Goal: Task Accomplishment & Management: Manage account settings

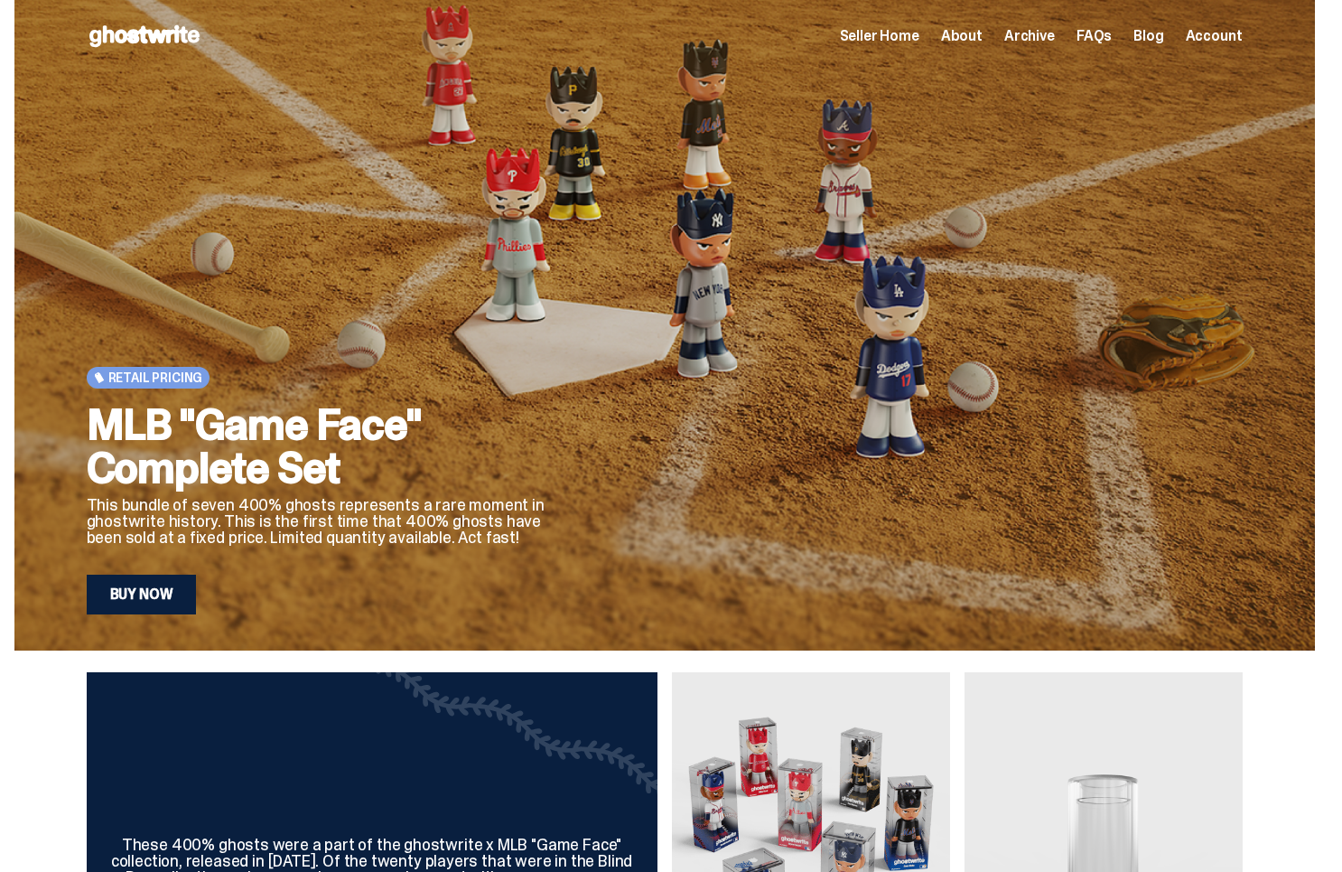
scroll to position [945, 0]
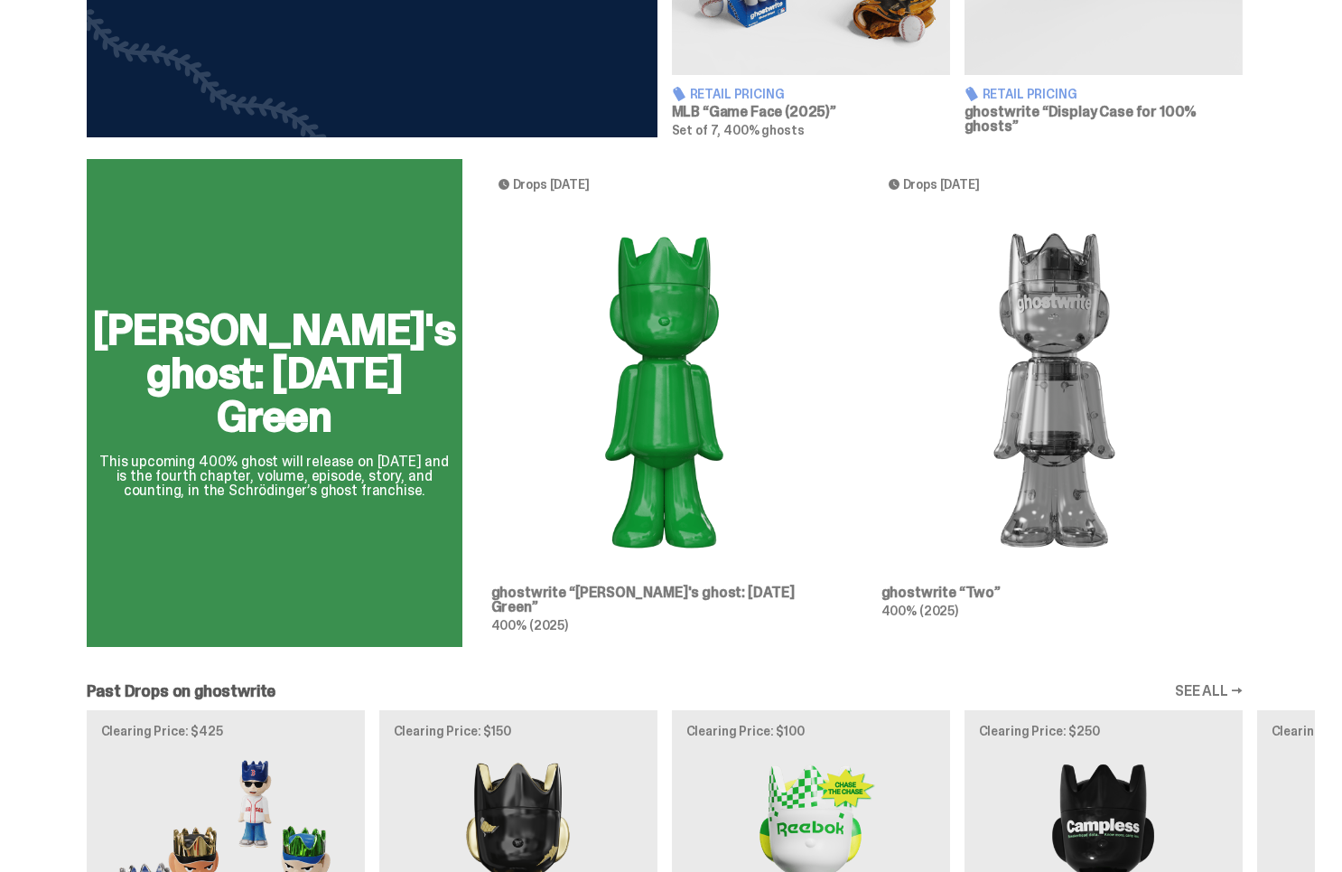
click at [577, 294] on div "[PERSON_NAME]'s ghost: [DATE] Green This upcoming 400% ghost will release on [D…" at bounding box center [664, 410] width 1301 height 502
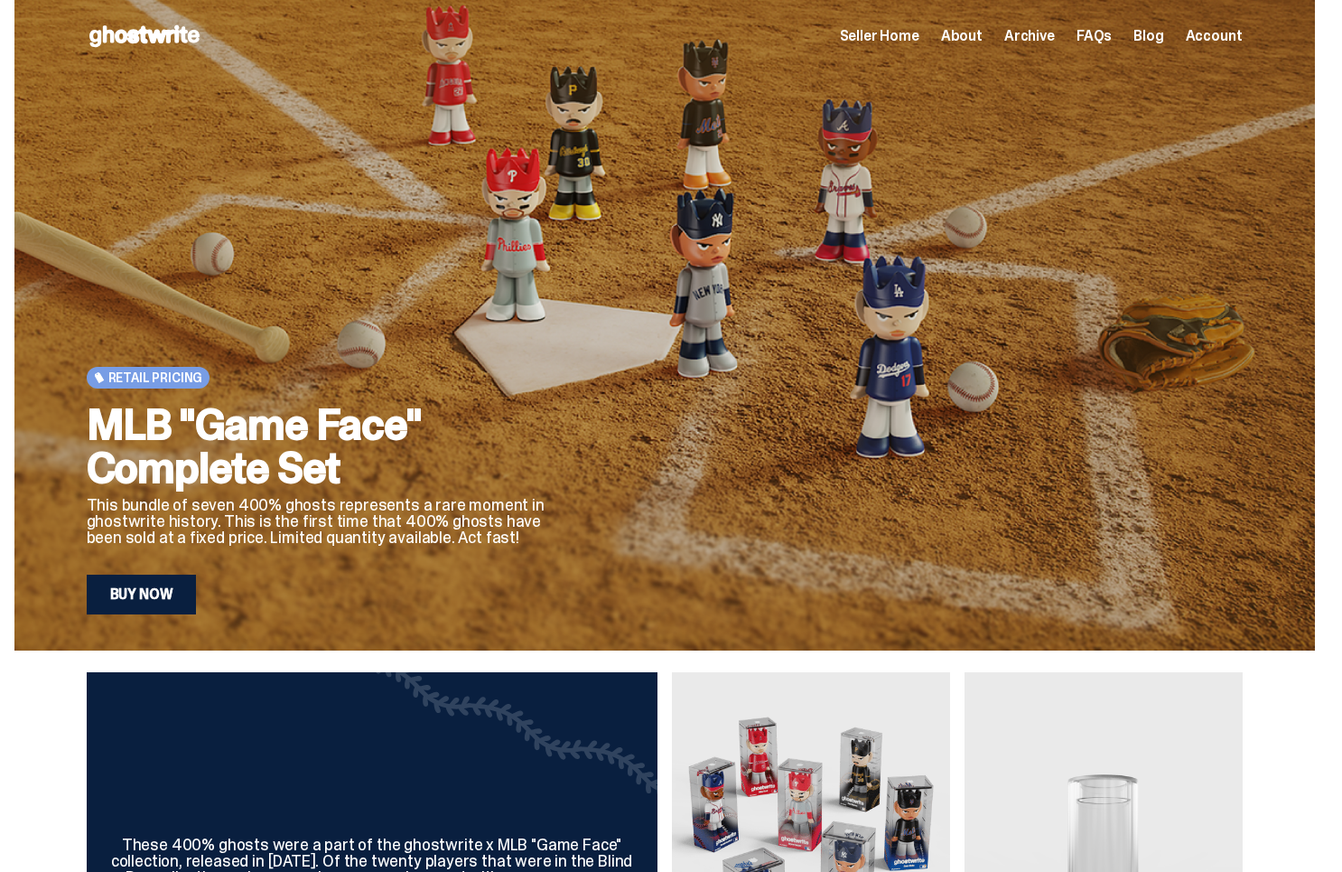
click at [1028, 39] on span "Archive" at bounding box center [1029, 36] width 51 height 14
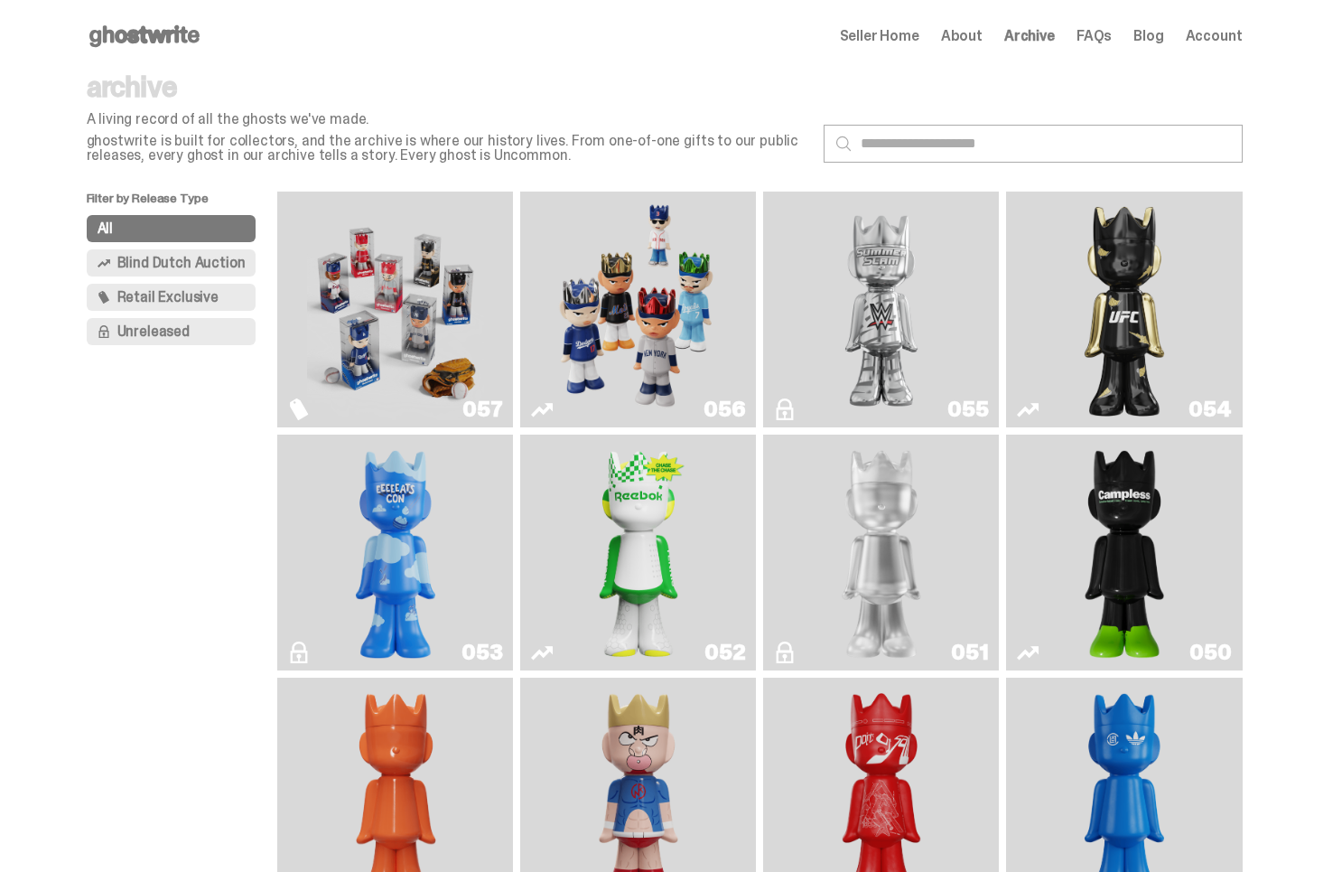
click at [917, 41] on span "Seller Home" at bounding box center [879, 36] width 79 height 14
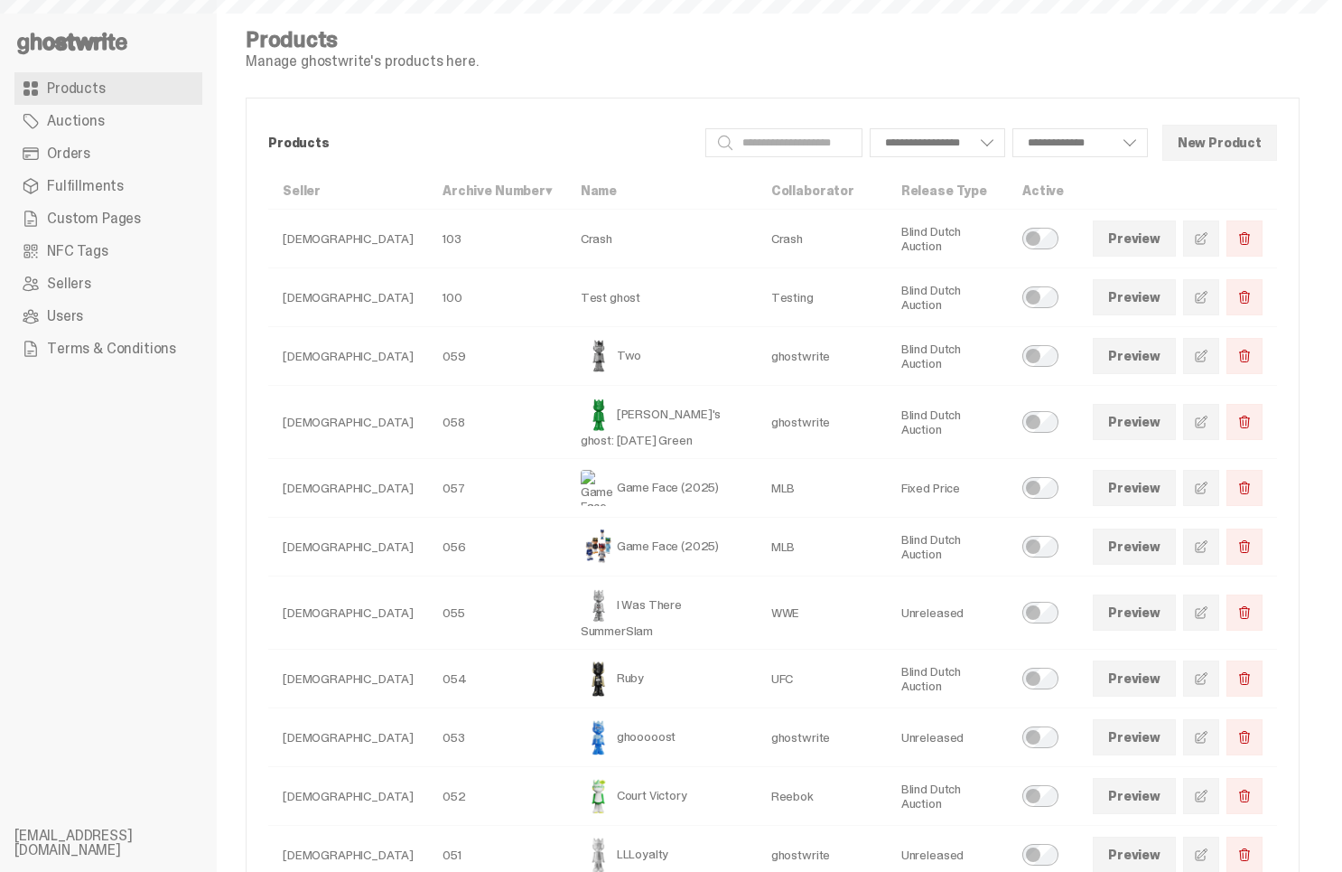
select select
click at [1160, 426] on link "Preview" at bounding box center [1134, 422] width 83 height 36
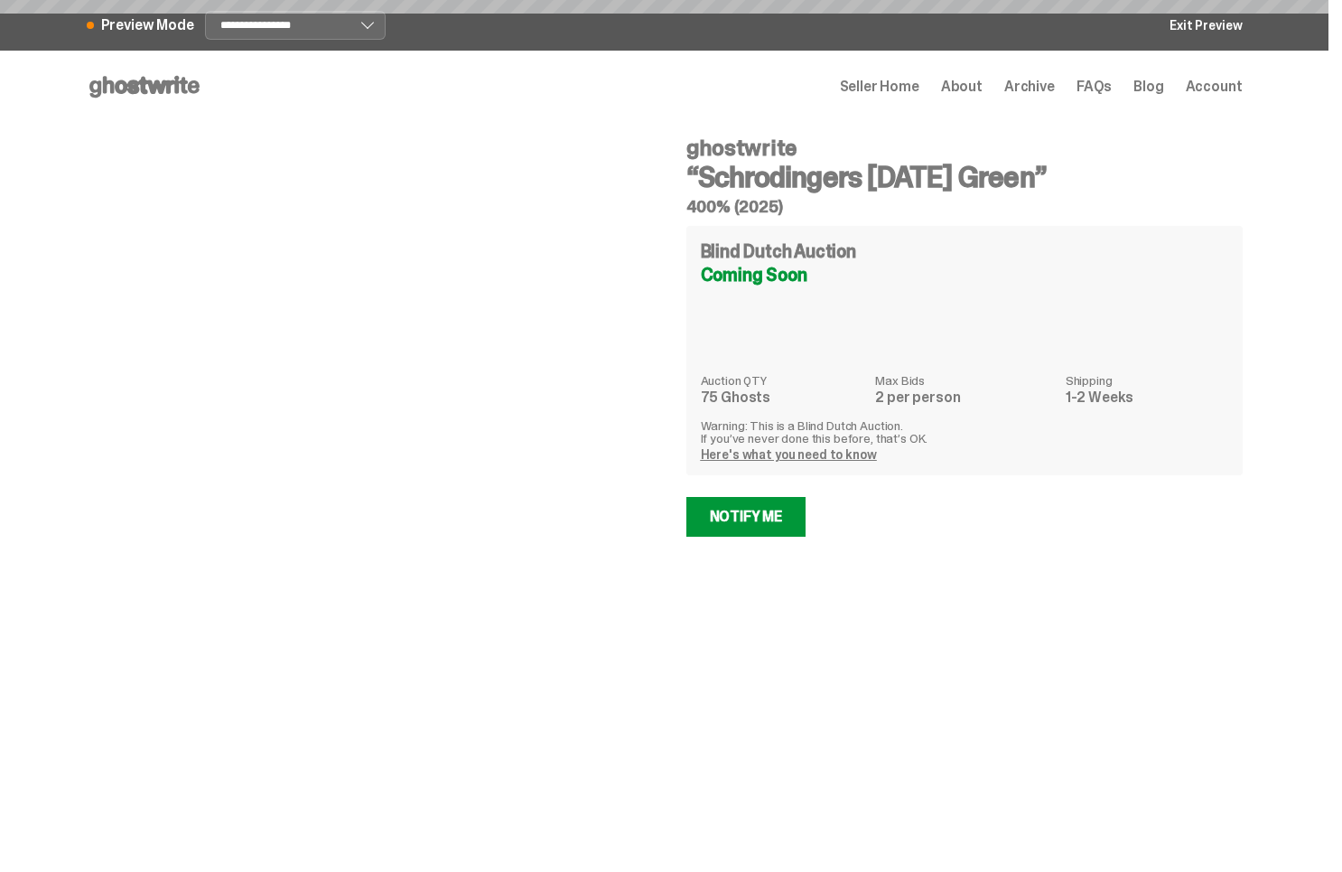
select select "********"
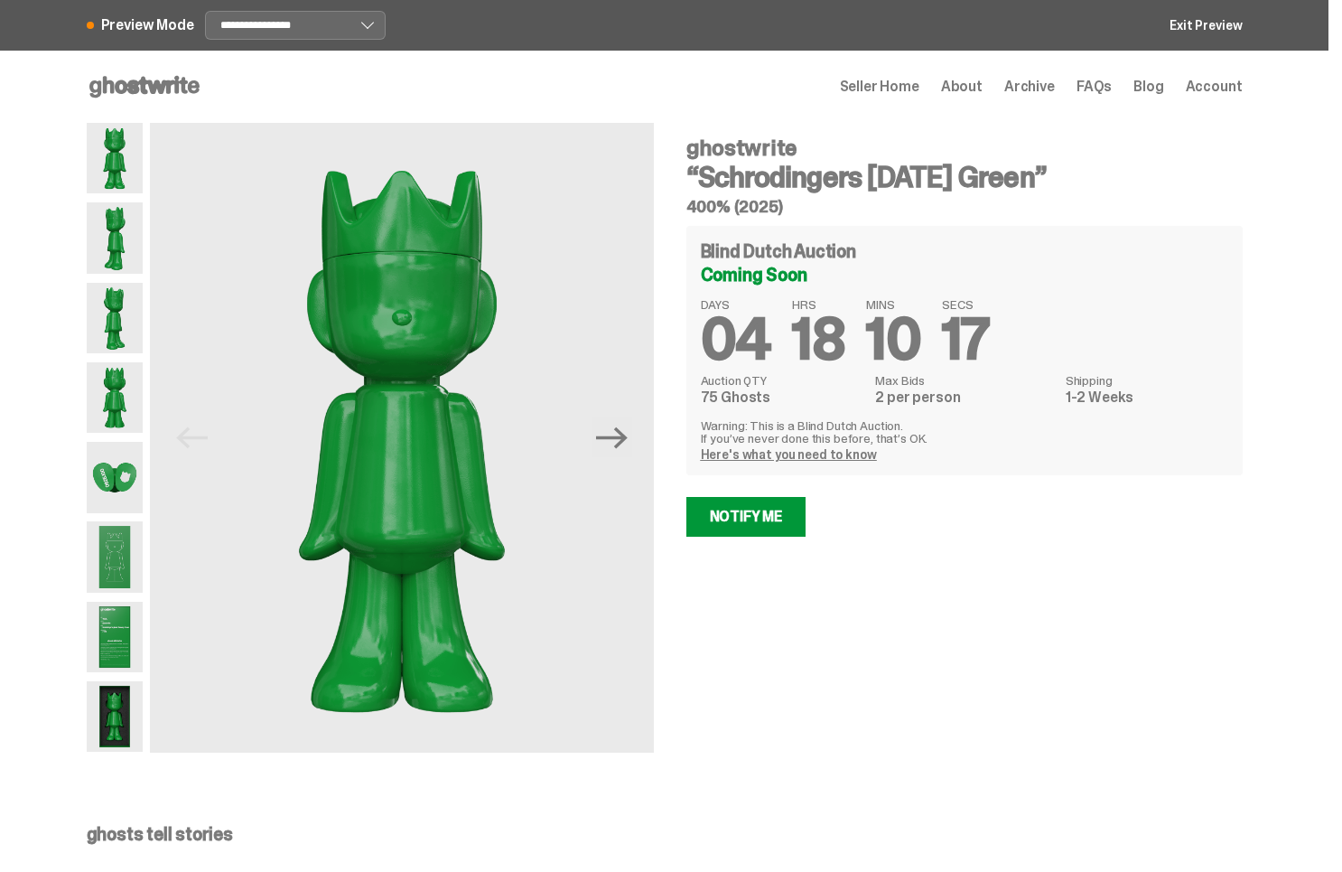
click at [153, 97] on icon at bounding box center [145, 86] width 116 height 29
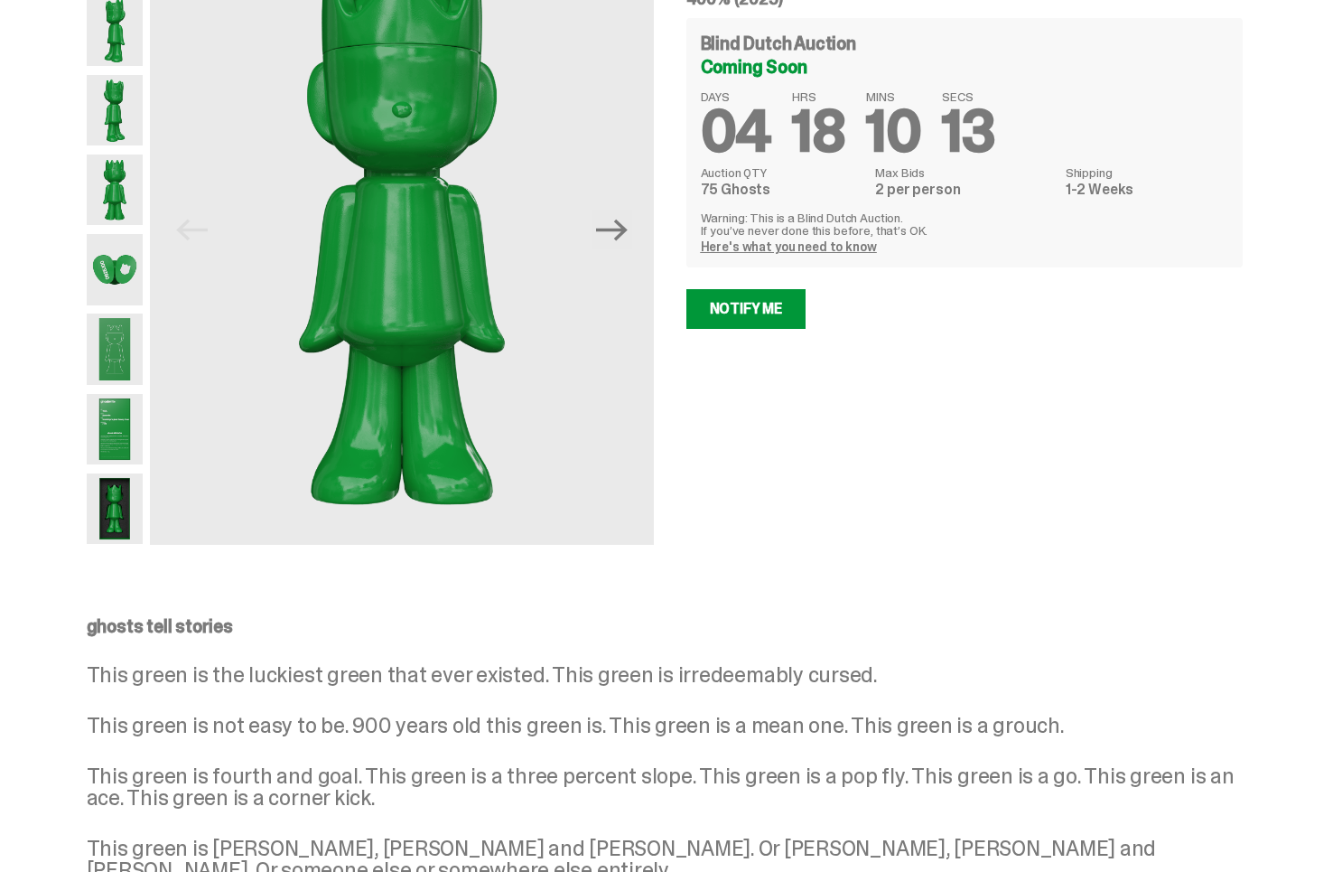
scroll to position [207, 0]
click at [1026, 404] on div "ghostwrite “Schrodingers Sunday Green” 400% (2025) Blind Dutch Auction Coming S…" at bounding box center [954, 231] width 578 height 630
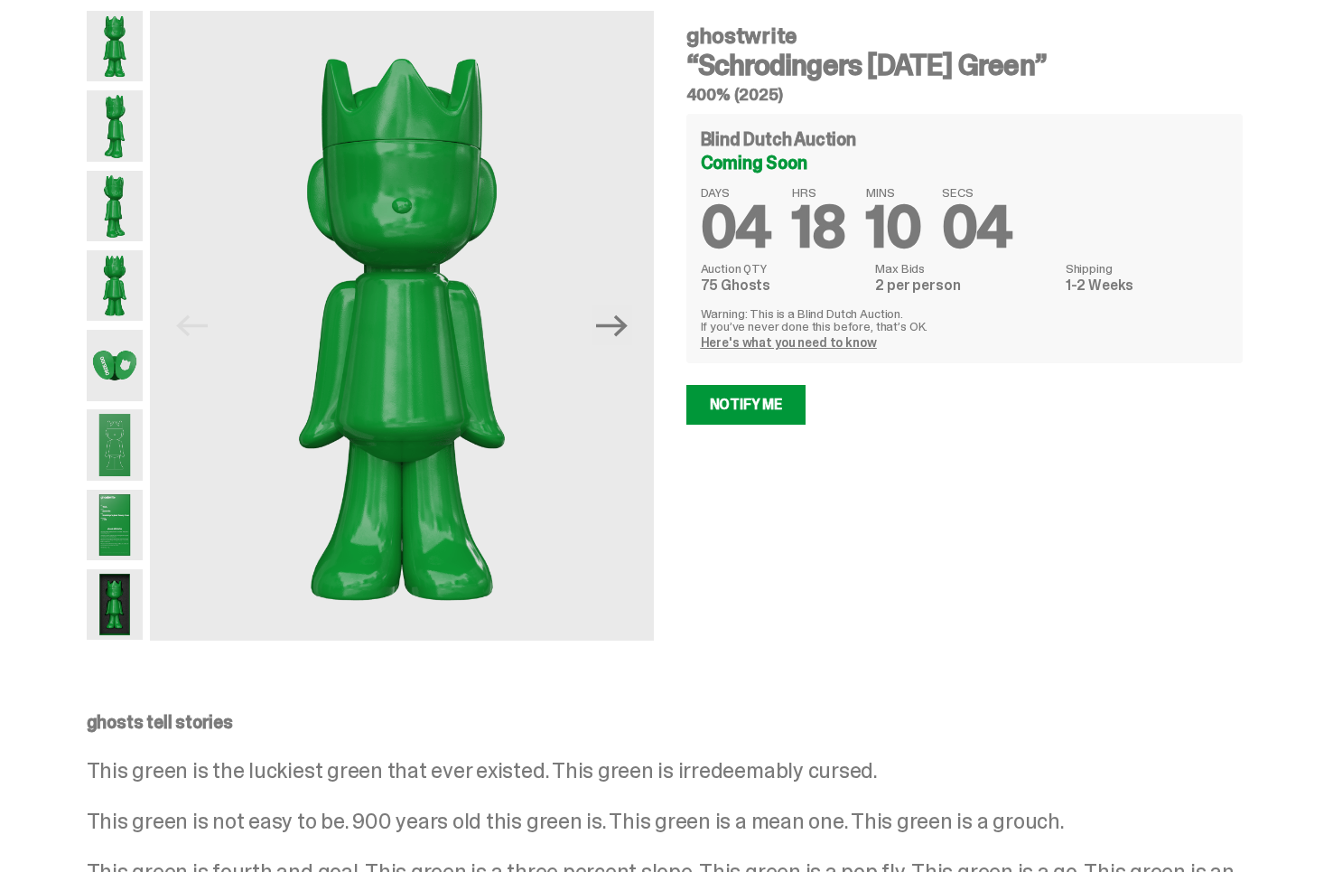
scroll to position [0, 0]
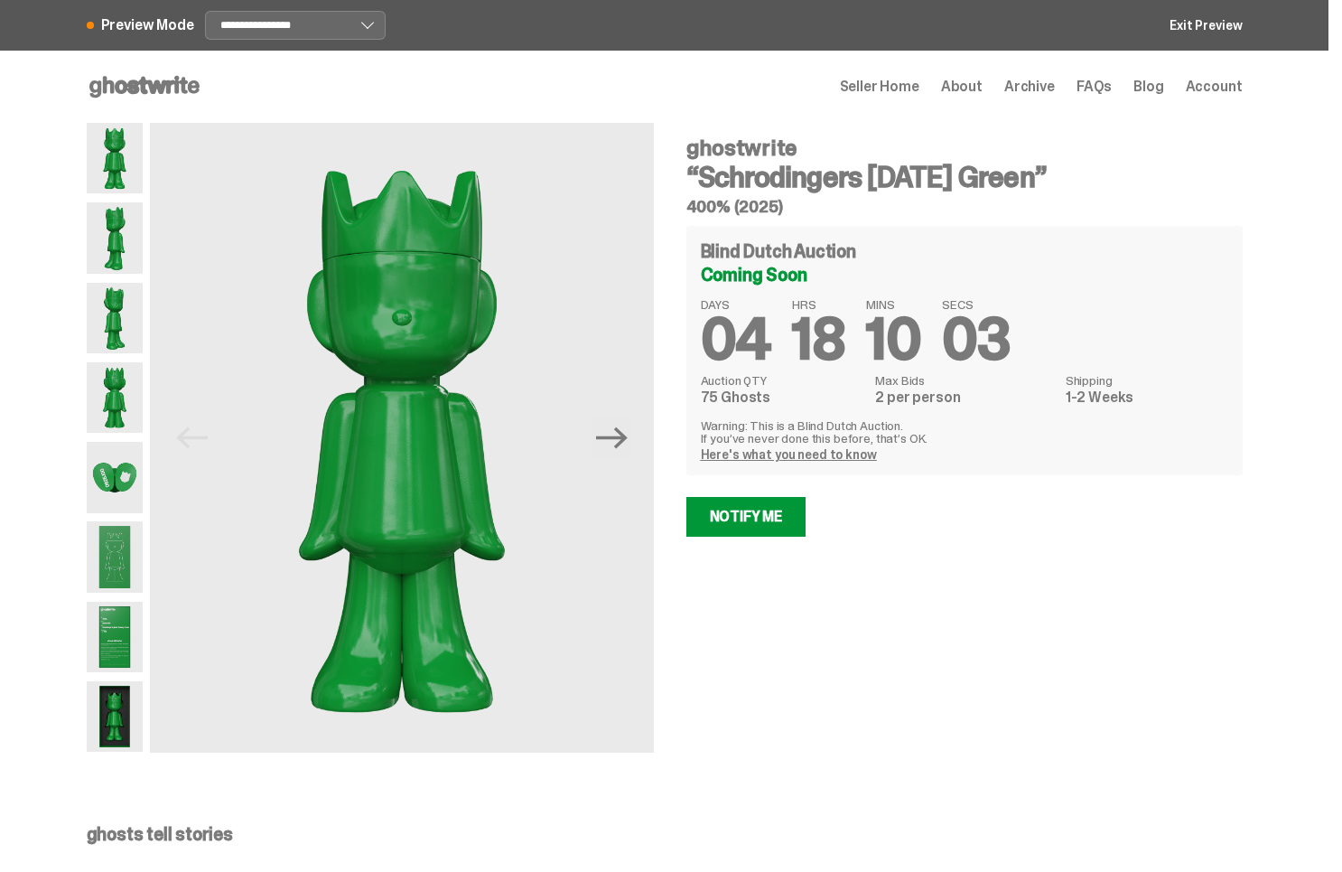
click at [910, 94] on span "Seller Home" at bounding box center [879, 86] width 79 height 14
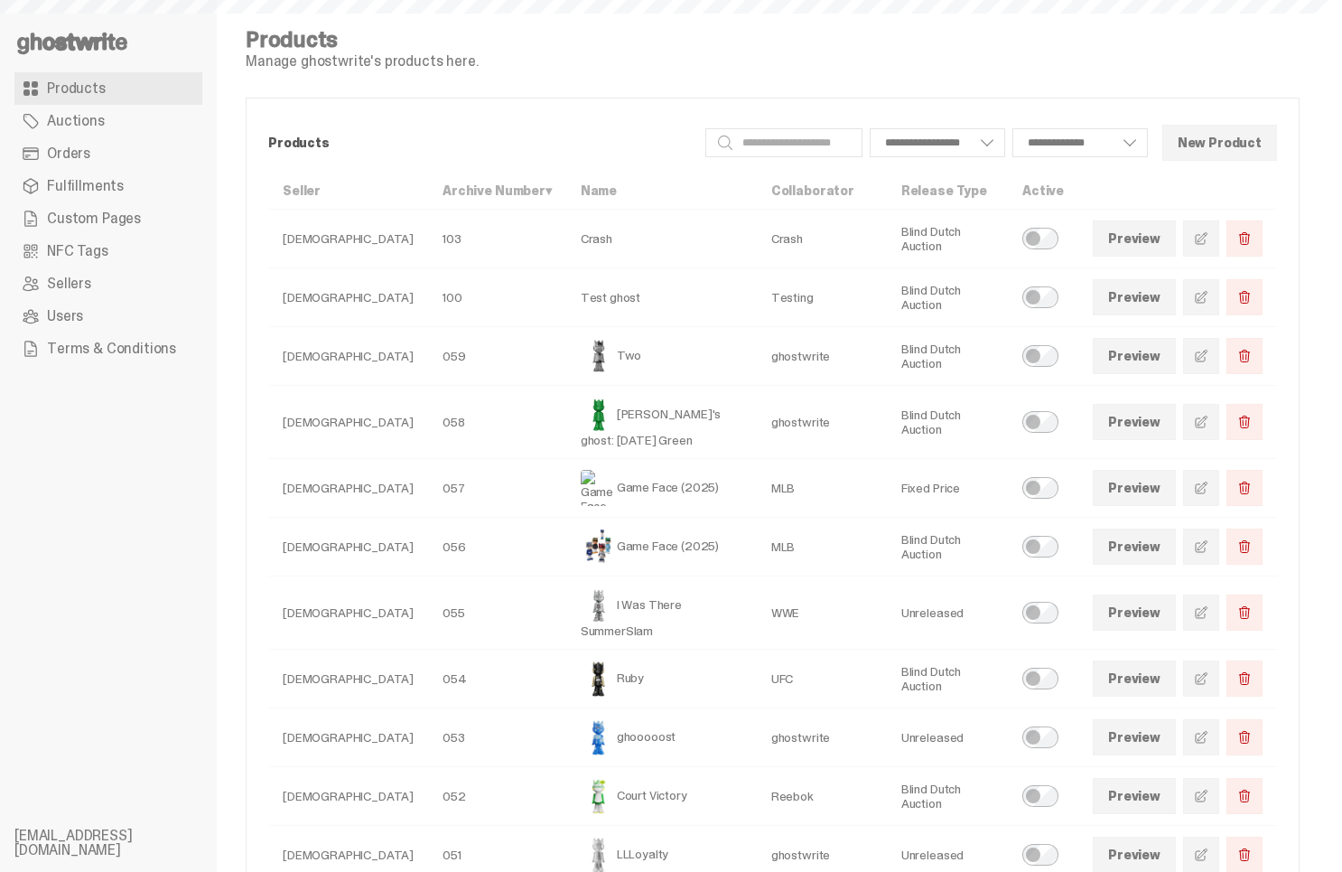
select select
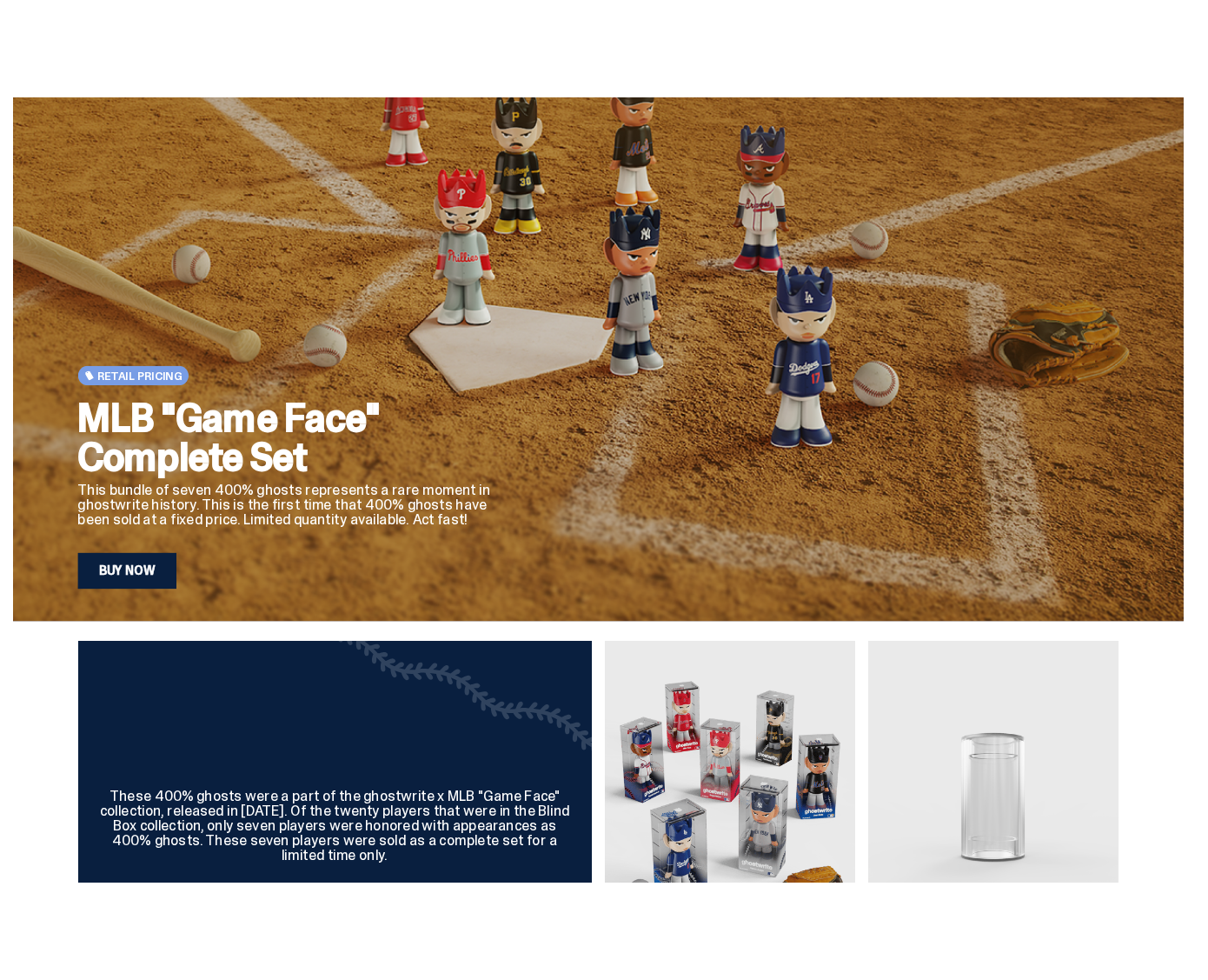
scroll to position [65, 0]
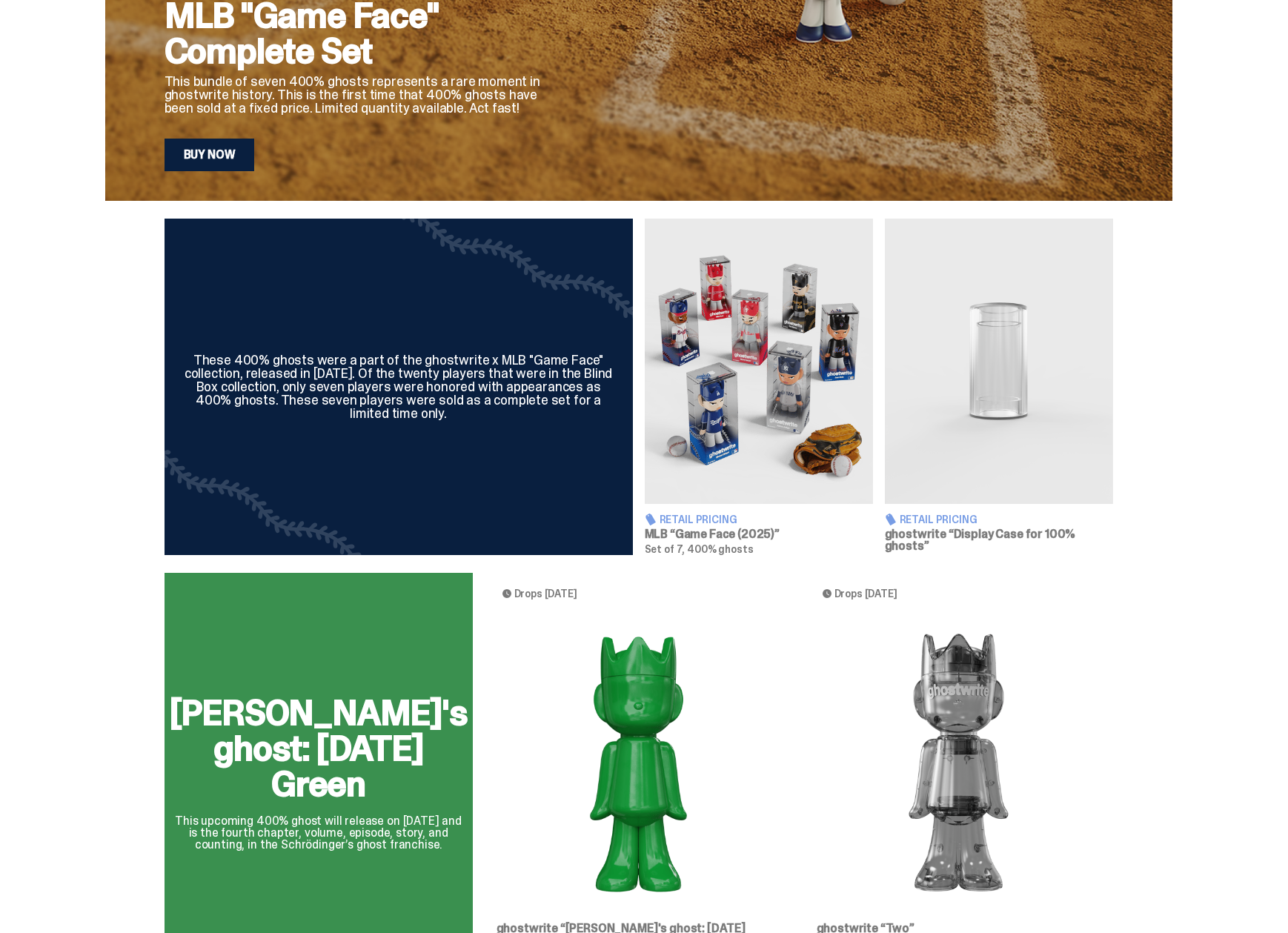
scroll to position [469, 0]
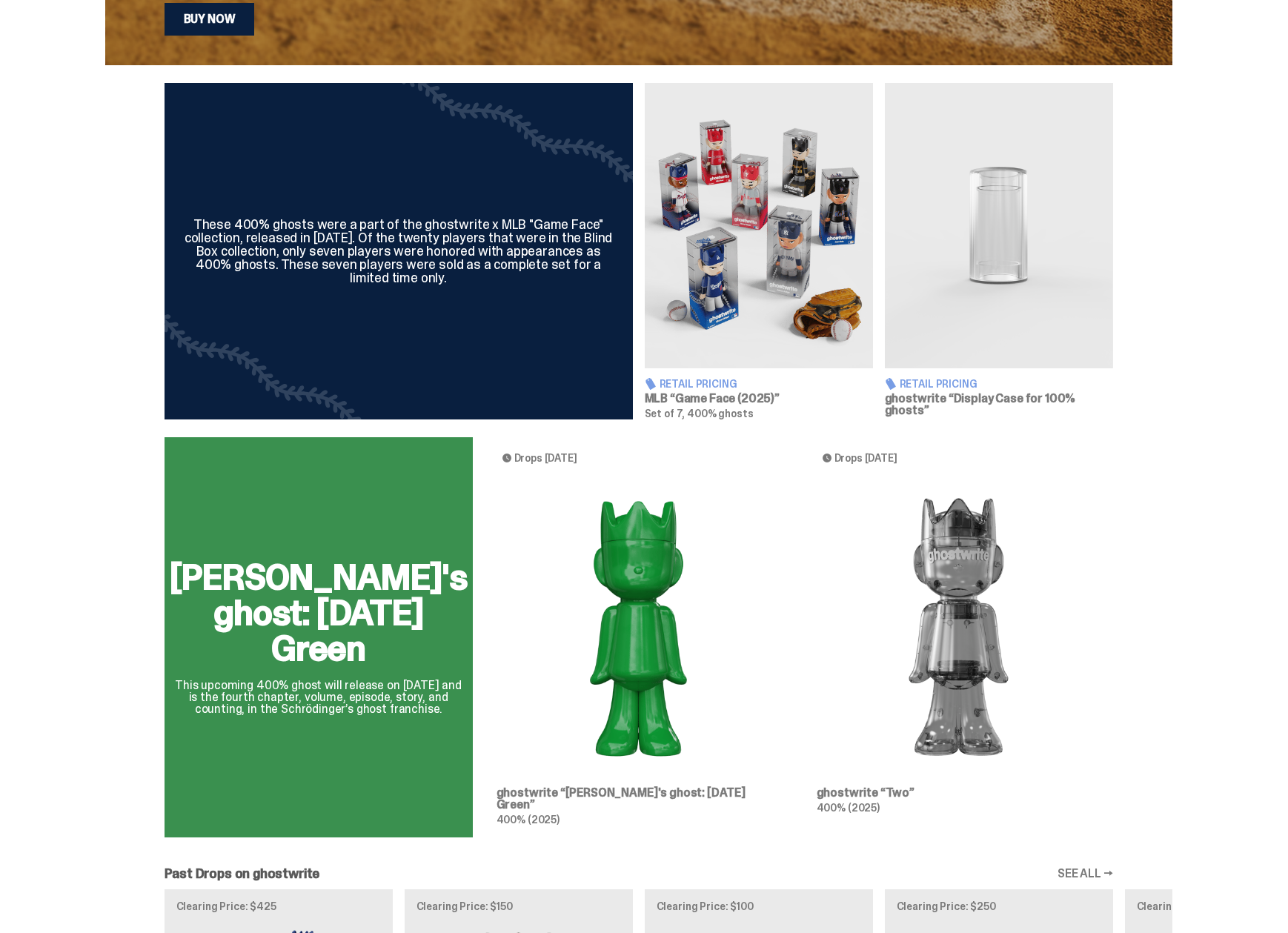
click at [633, 633] on div "[PERSON_NAME]'s ghost: [DATE] Green This upcoming 400% ghost will release on [D…" at bounding box center [638, 643] width 1067 height 412
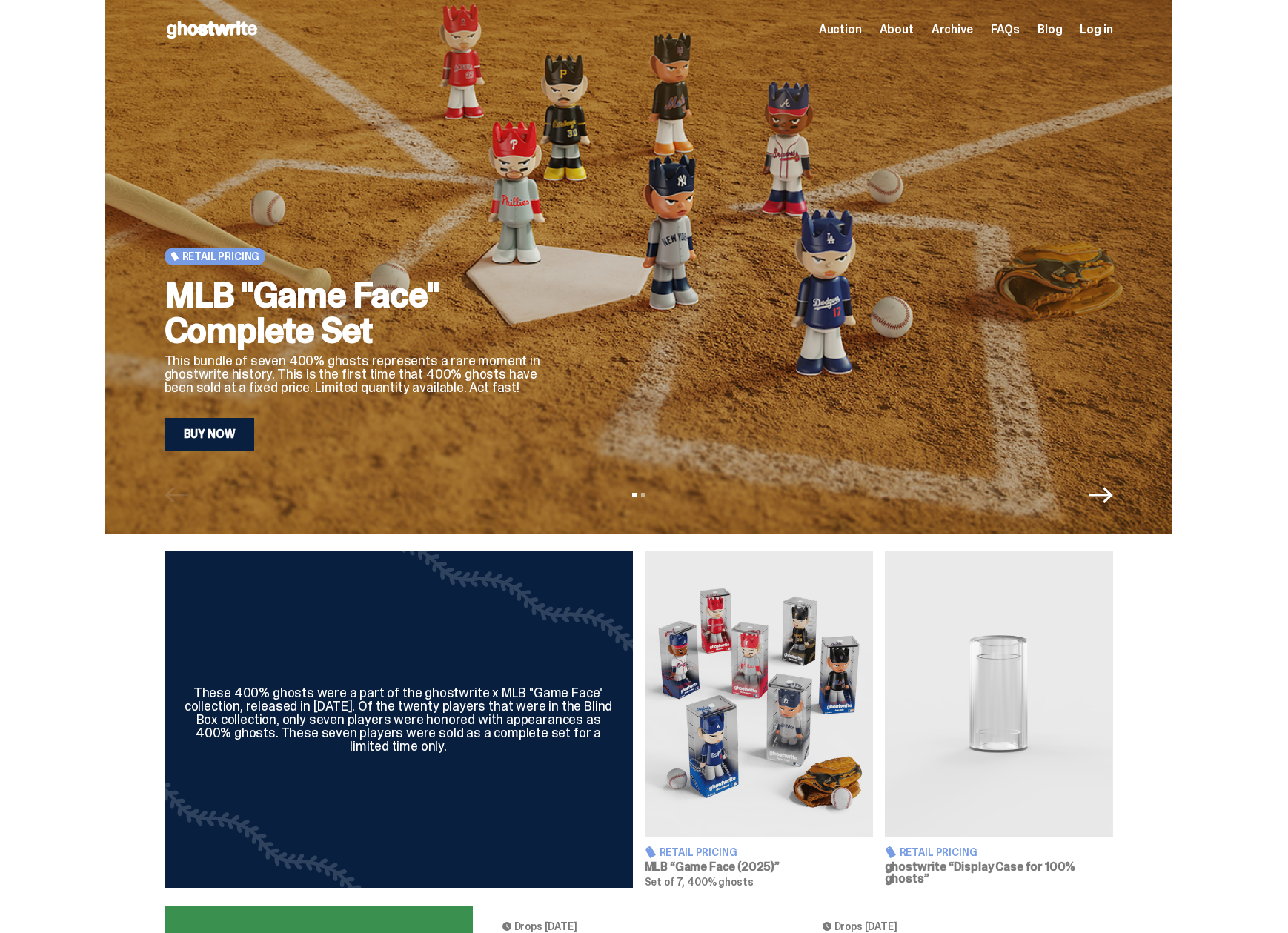
click at [1108, 498] on icon "Next" at bounding box center [1101, 495] width 24 height 24
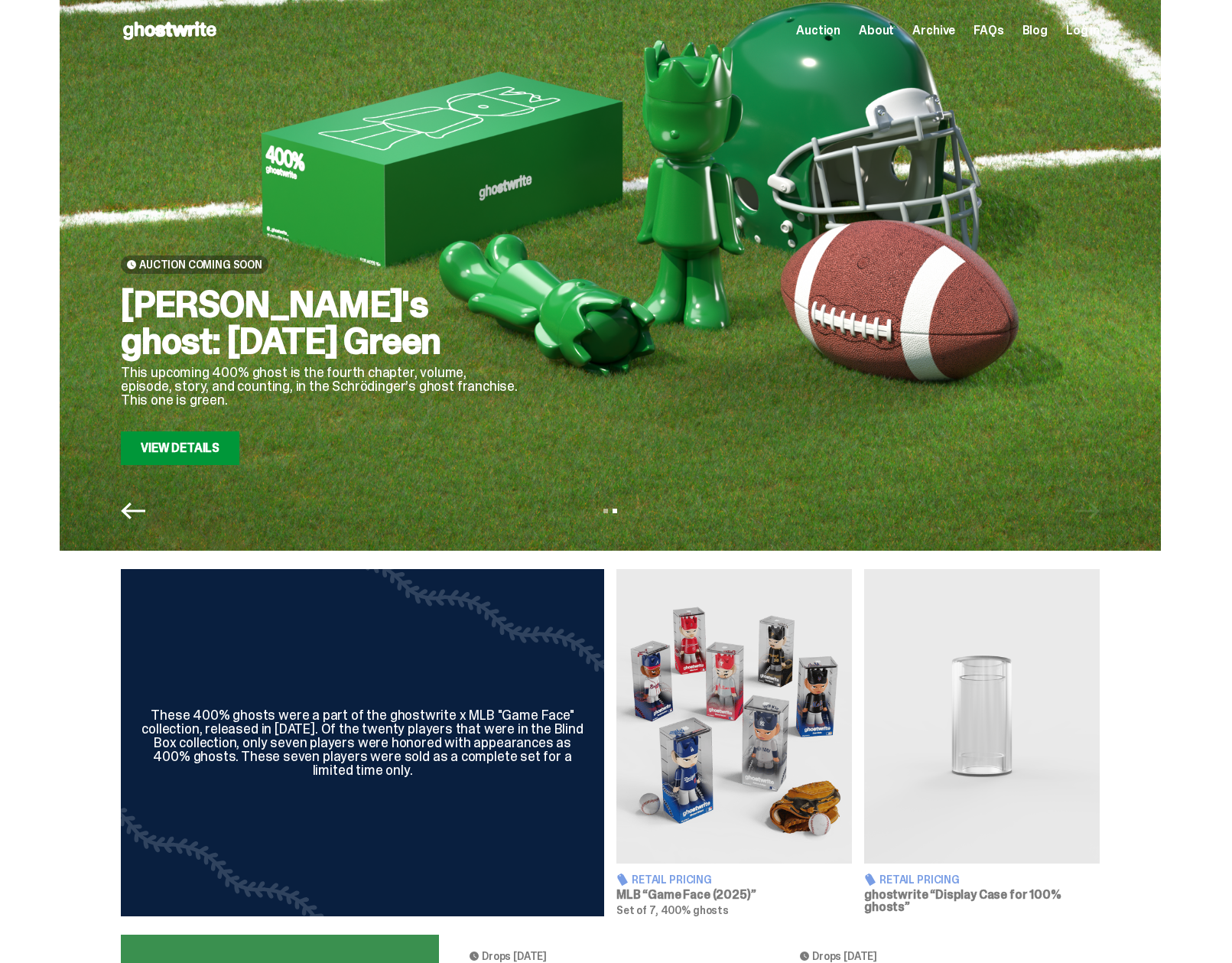
click at [135, 517] on icon "Previous" at bounding box center [133, 511] width 25 height 17
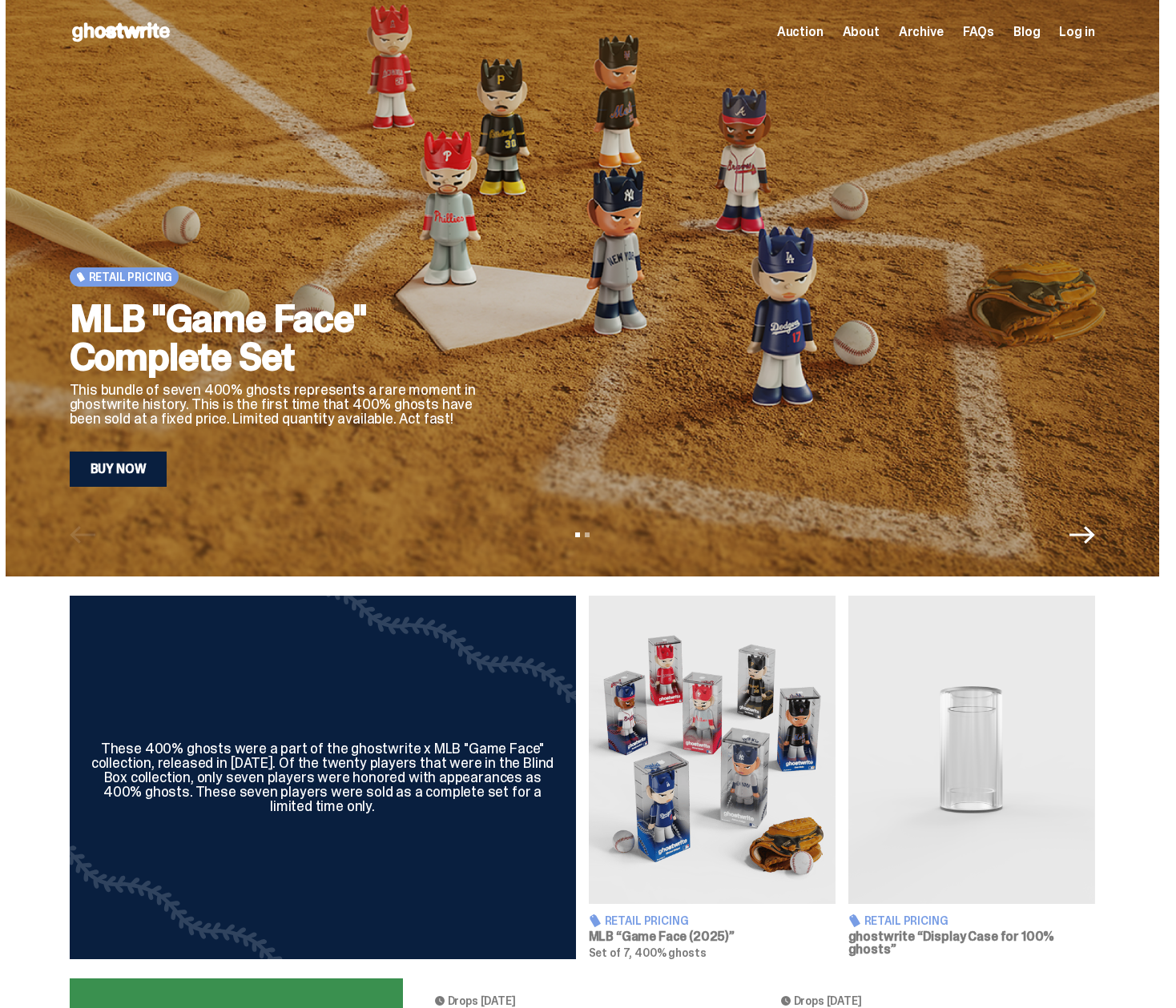
click at [1095, 22] on div "Auction About Archive FAQs Blog Log in" at bounding box center [936, 32] width 318 height 20
click at [1094, 35] on span "Log in" at bounding box center [1077, 32] width 35 height 12
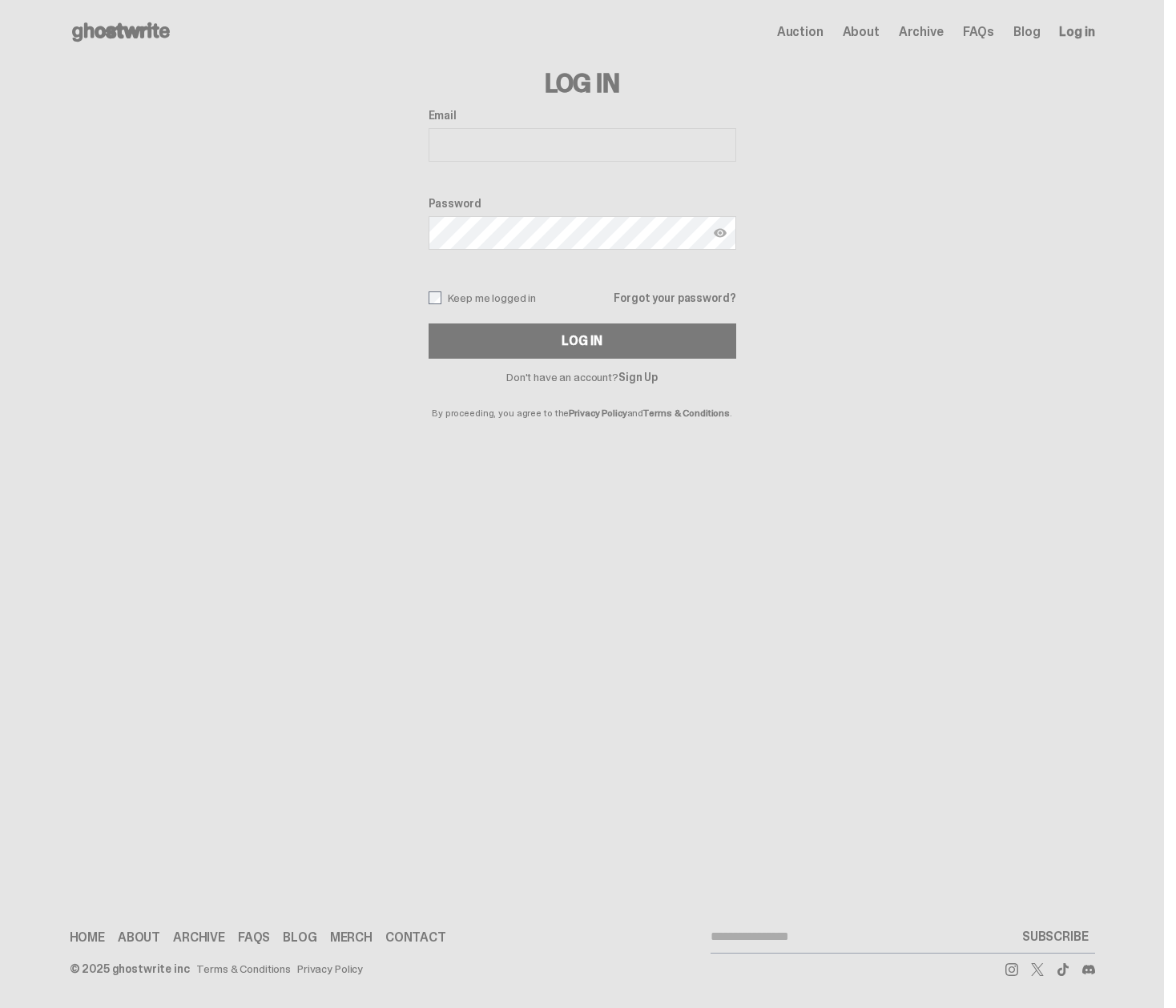
click at [539, 128] on div "Email" at bounding box center [582, 137] width 308 height 56
click at [539, 153] on input "Email" at bounding box center [582, 145] width 308 height 34
type input "**********"
click at [576, 343] on div "Log In" at bounding box center [581, 341] width 40 height 12
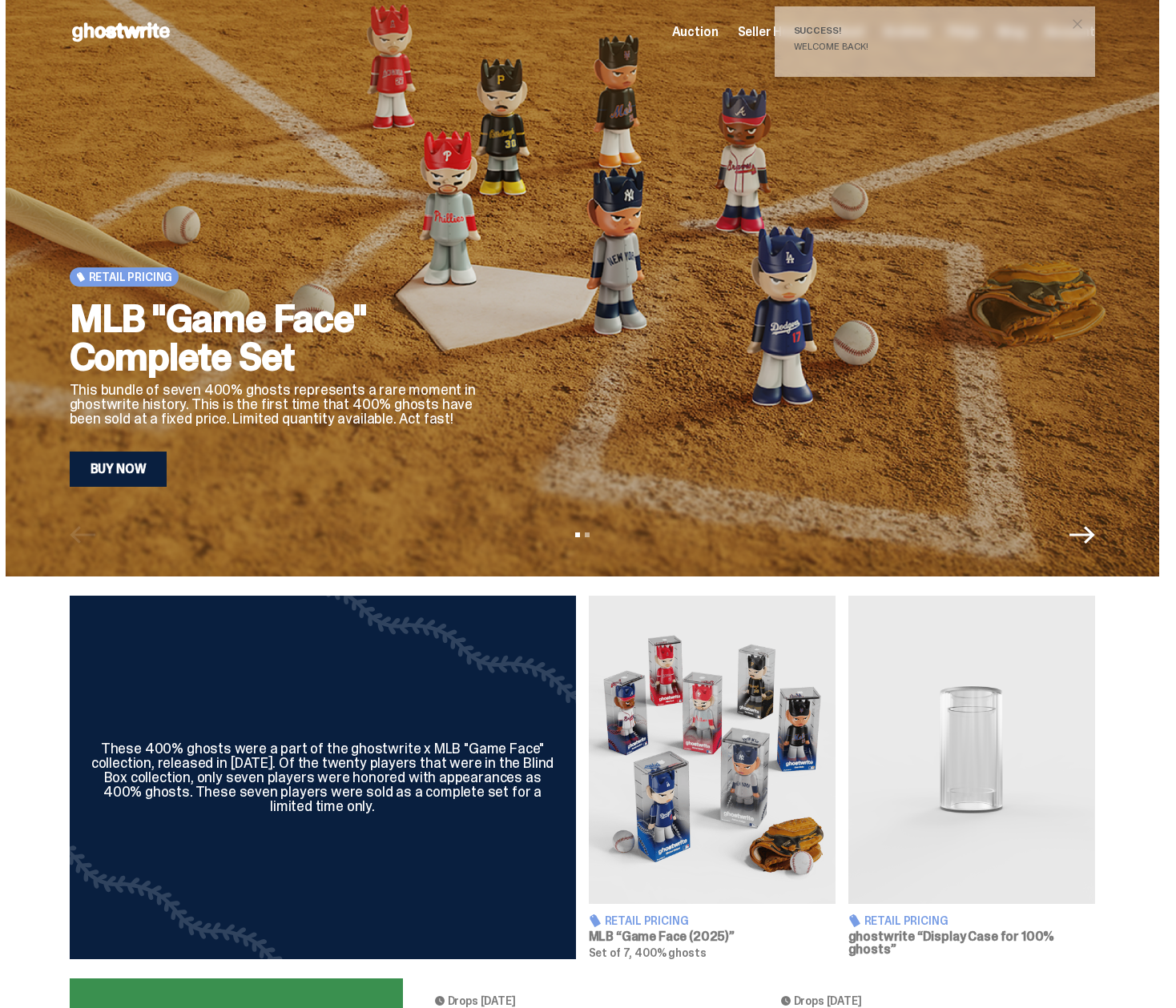
click at [767, 38] on span "Seller Home" at bounding box center [772, 32] width 70 height 12
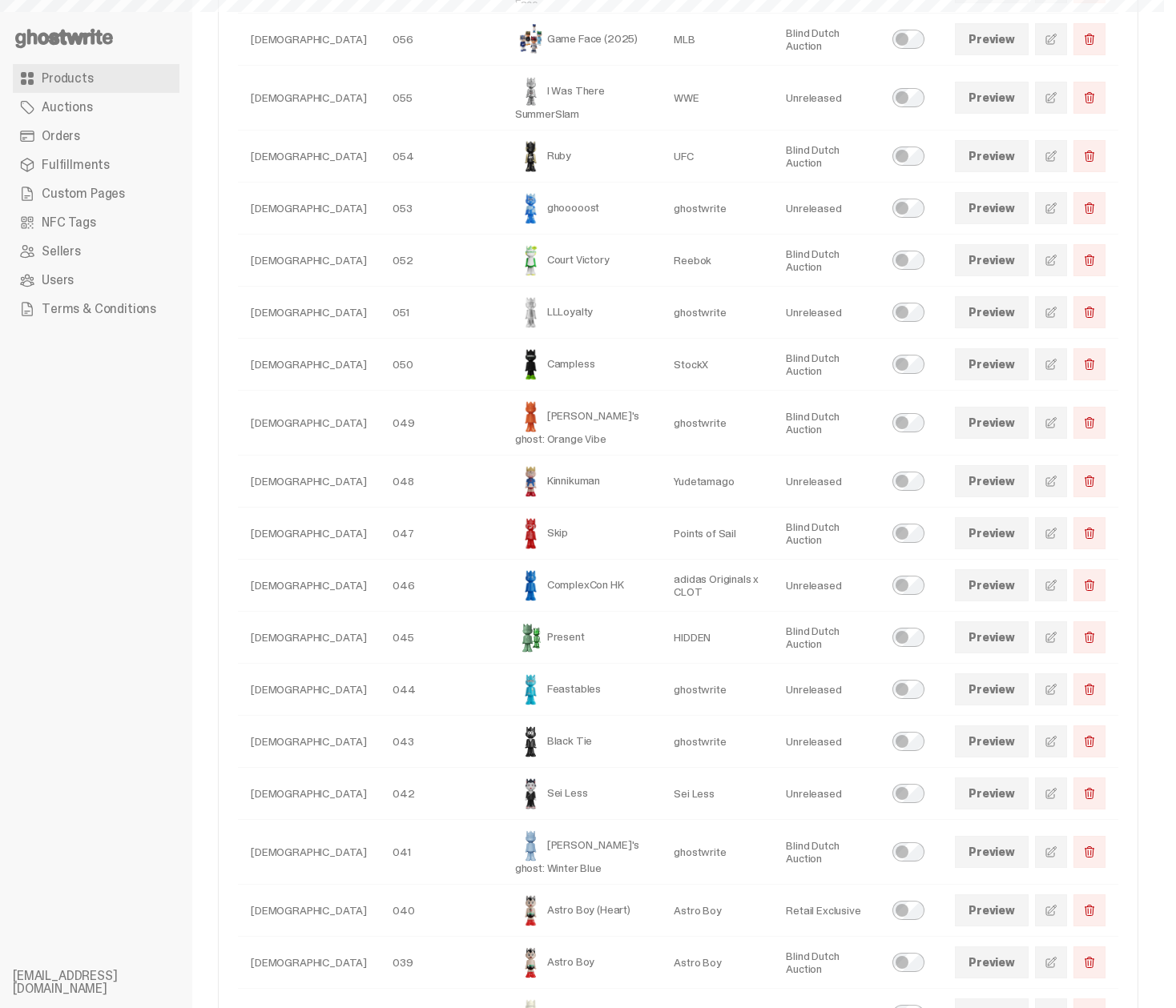
scroll to position [620, 0]
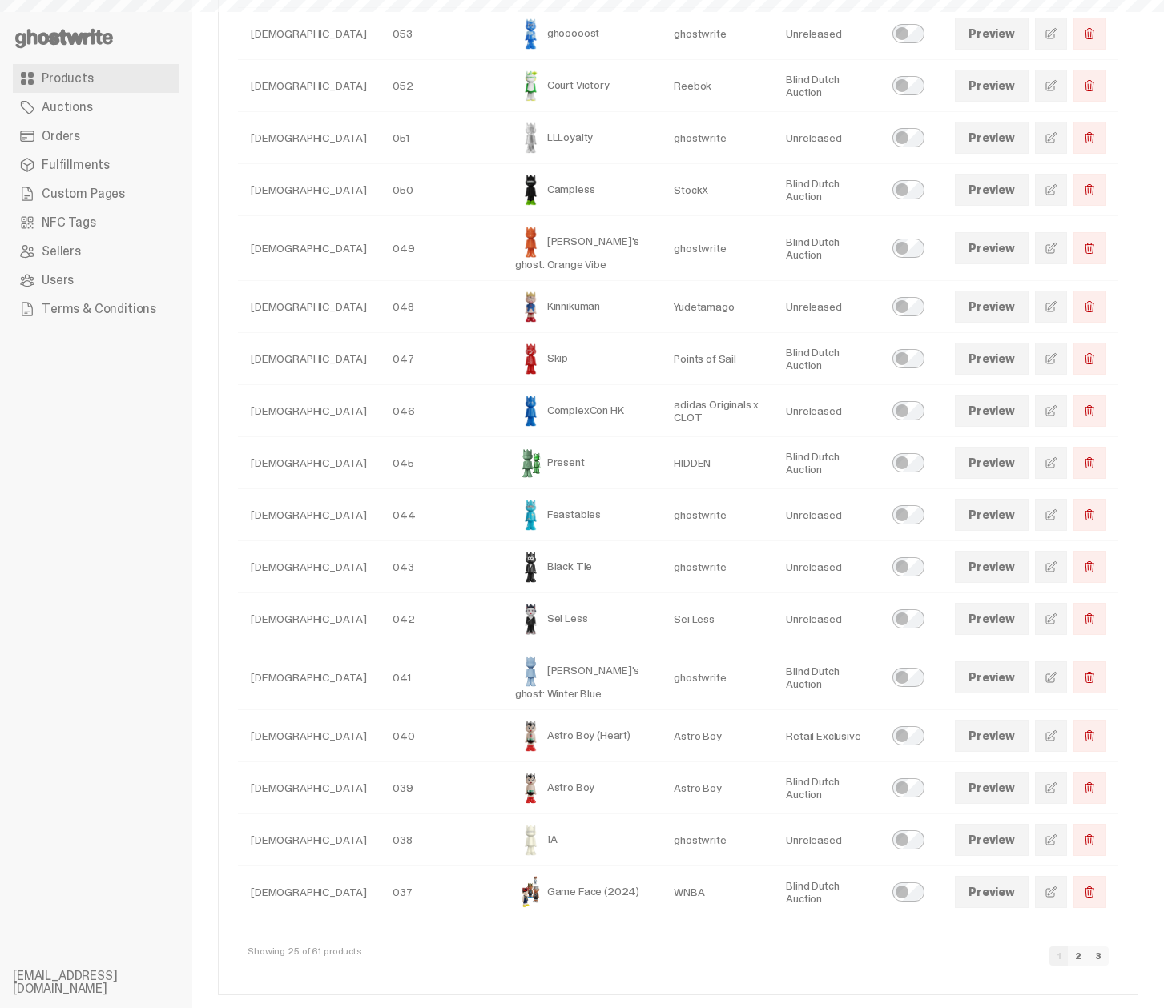
select select
click at [68, 187] on span "Custom Pages" at bounding box center [83, 193] width 83 height 12
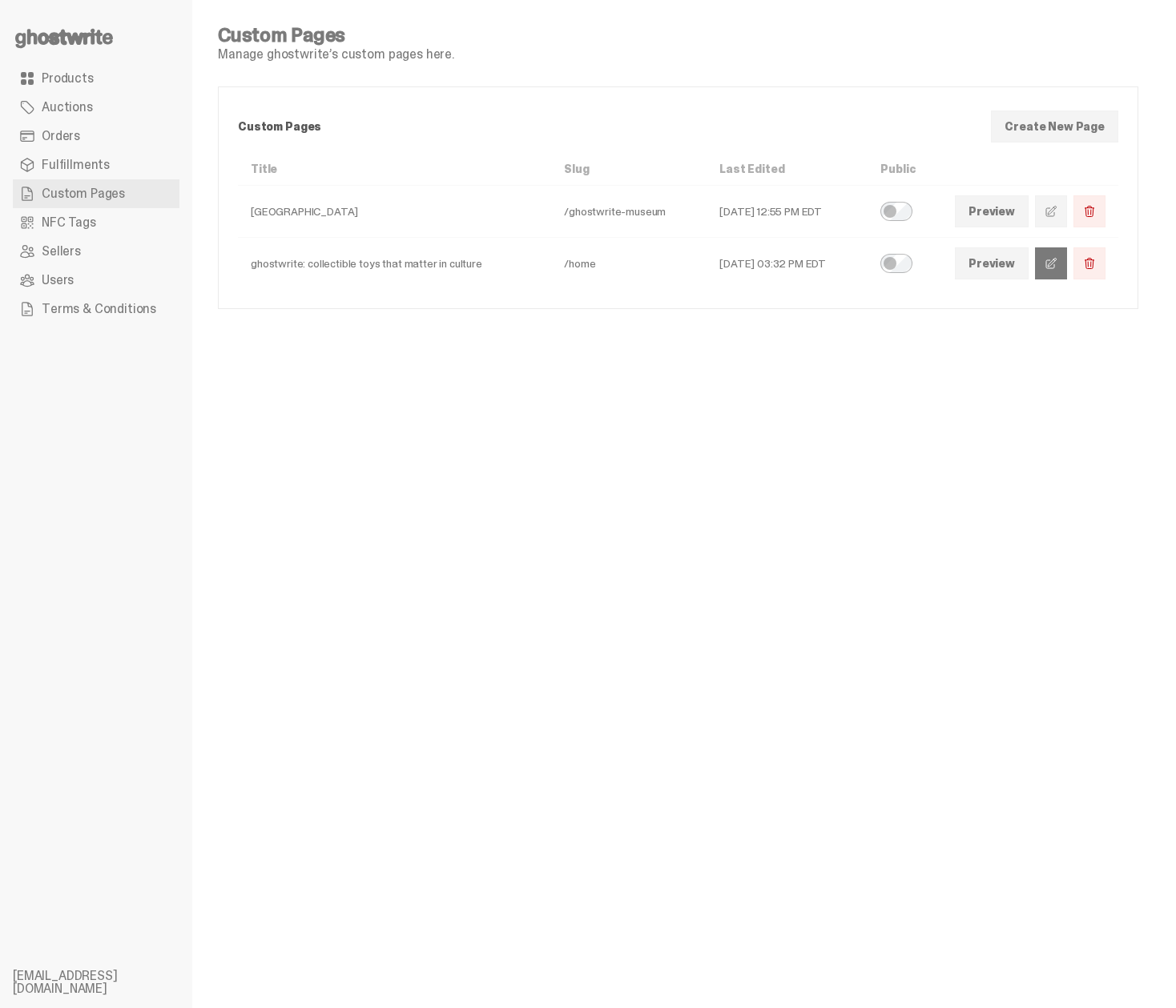
click at [1057, 260] on span at bounding box center [1051, 263] width 12 height 12
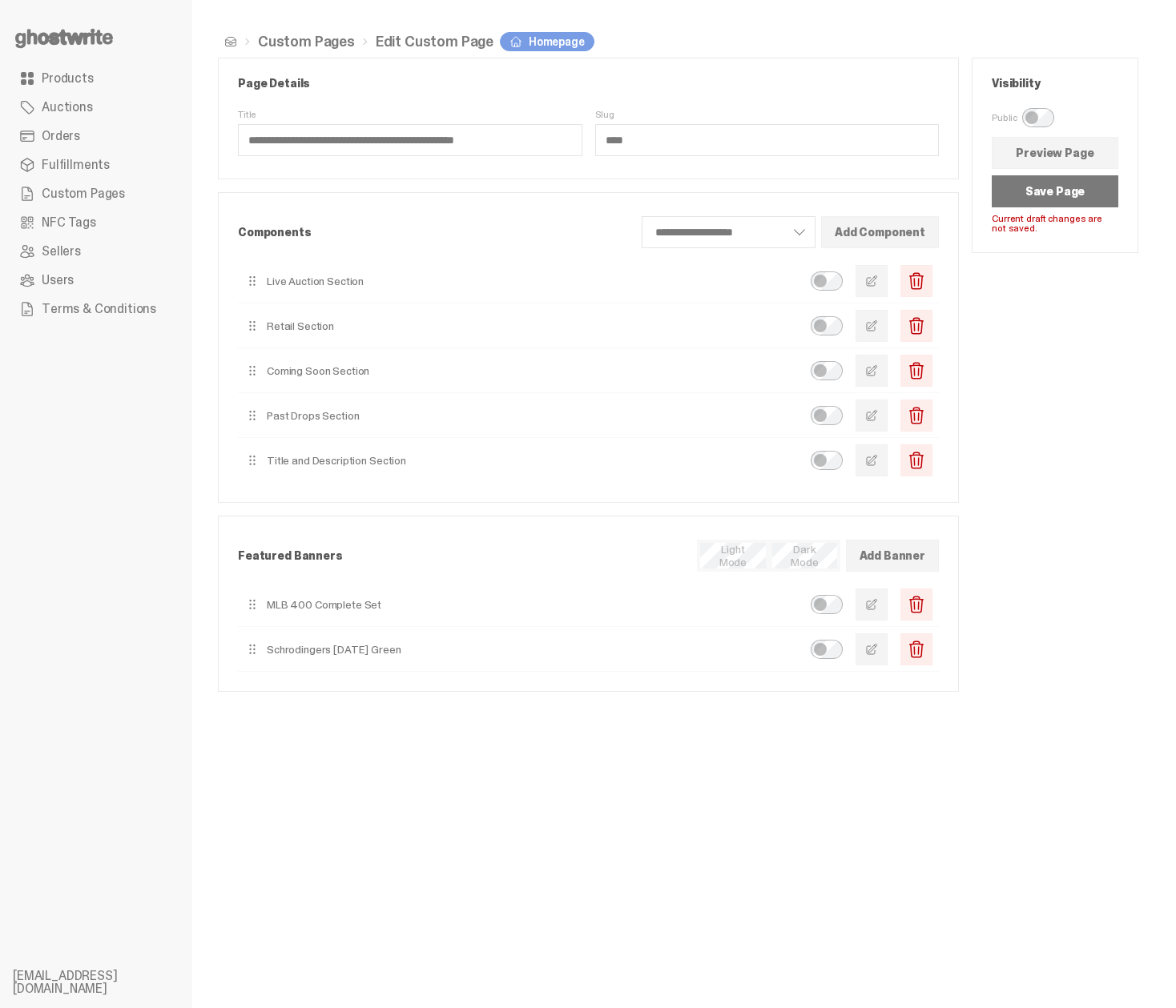
click at [1062, 185] on button "Save Page" at bounding box center [1054, 191] width 127 height 32
